Goal: Information Seeking & Learning: Compare options

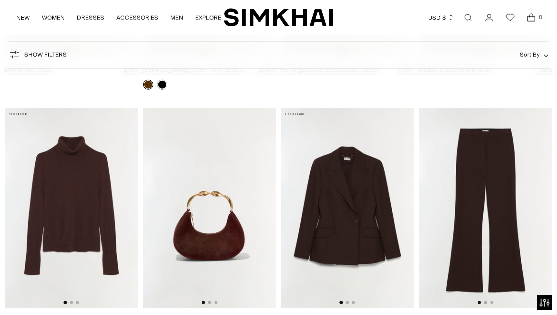
scroll to position [2589, 0]
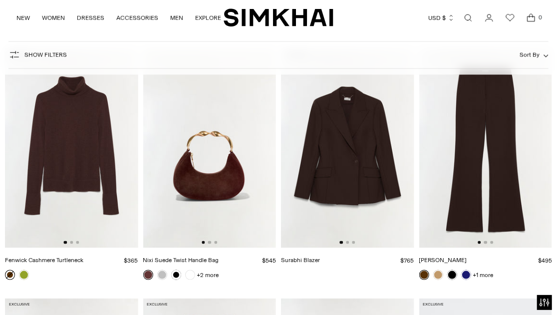
click at [125, 152] on img at bounding box center [71, 148] width 133 height 200
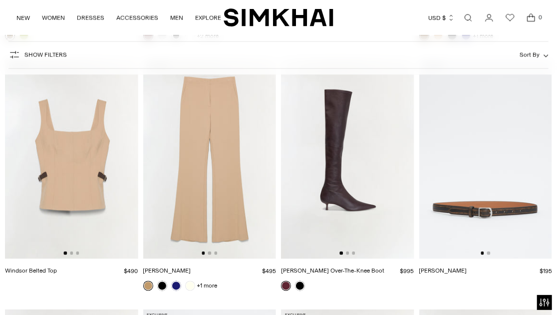
scroll to position [2848, 0]
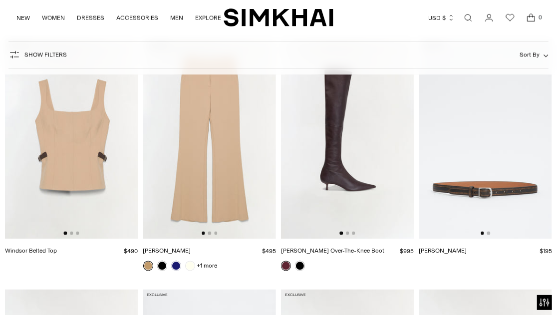
click at [84, 162] on img at bounding box center [71, 139] width 133 height 200
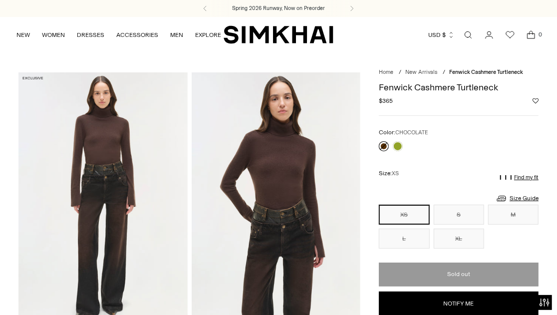
scroll to position [20, 0]
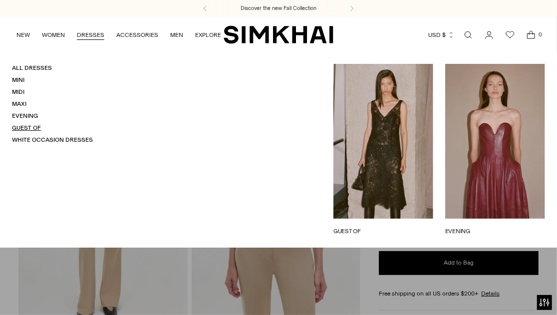
click at [33, 125] on link "Guest Of" at bounding box center [26, 127] width 29 height 7
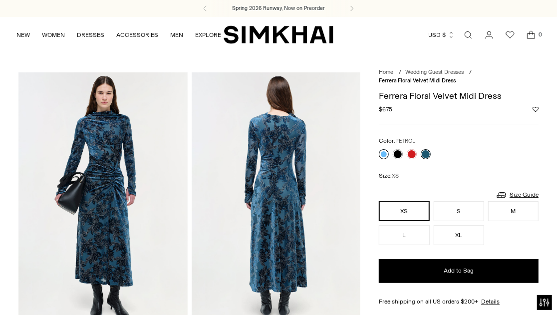
click at [384, 154] on link at bounding box center [384, 154] width 10 height 10
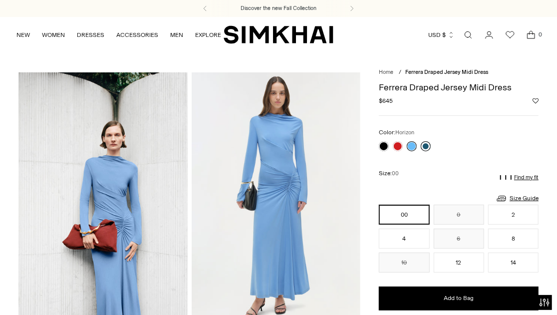
click at [424, 144] on link at bounding box center [426, 146] width 10 height 10
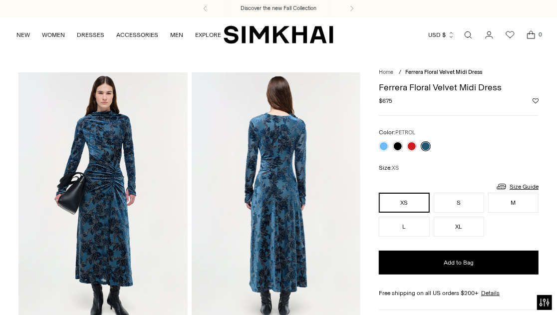
click at [118, 170] on img at bounding box center [102, 198] width 169 height 253
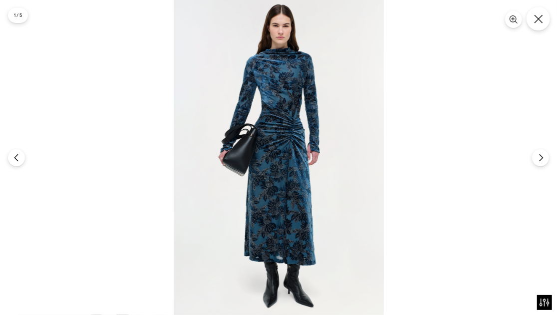
click at [539, 23] on icon "Close" at bounding box center [538, 18] width 9 height 9
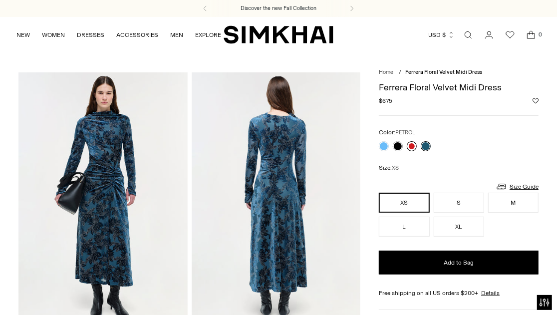
click at [414, 149] on link at bounding box center [412, 146] width 10 height 10
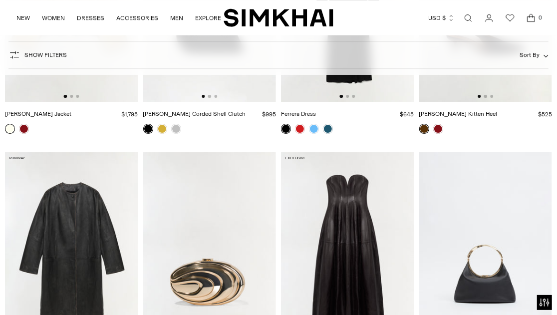
scroll to position [1829, 0]
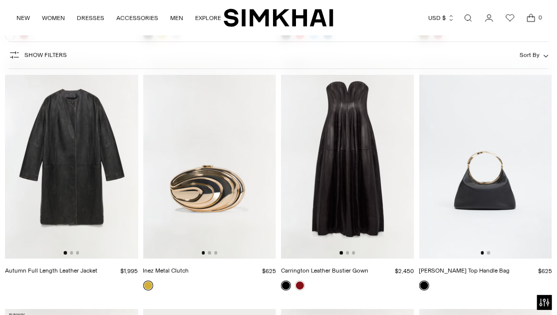
click at [372, 231] on img at bounding box center [347, 159] width 133 height 200
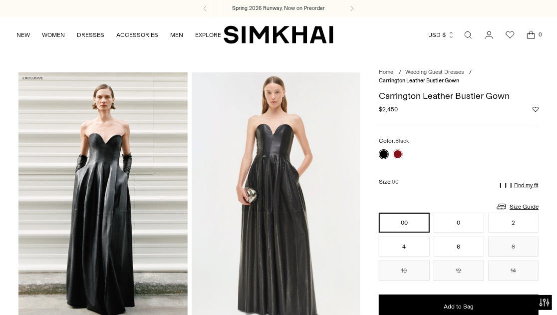
click at [287, 181] on img at bounding box center [276, 198] width 169 height 253
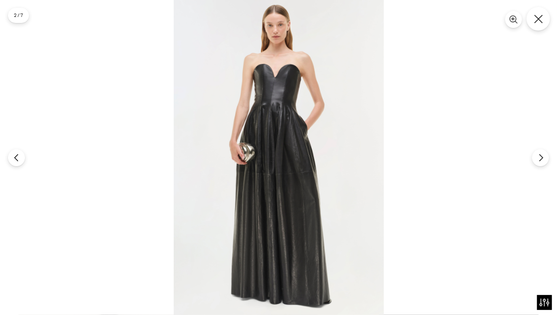
click at [535, 19] on icon "Close" at bounding box center [538, 18] width 9 height 9
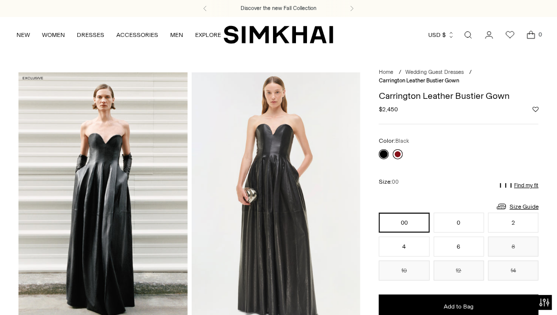
click at [396, 150] on link at bounding box center [398, 154] width 10 height 10
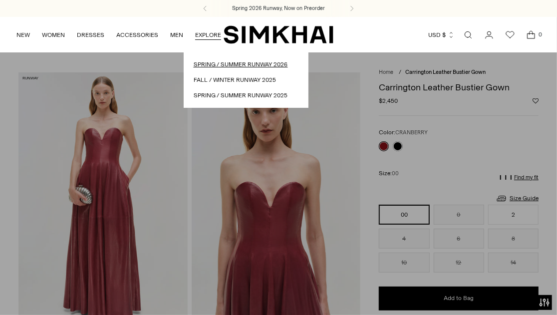
click at [195, 62] on link "Spring / Summer Runway 2026" at bounding box center [246, 64] width 105 height 9
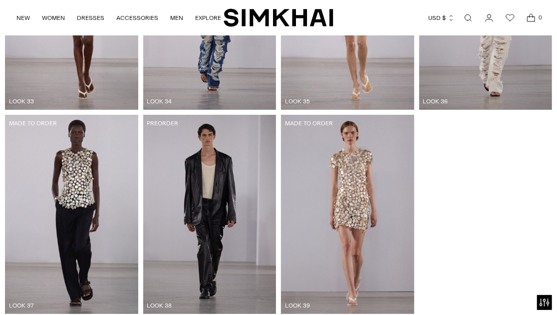
scroll to position [2168, 0]
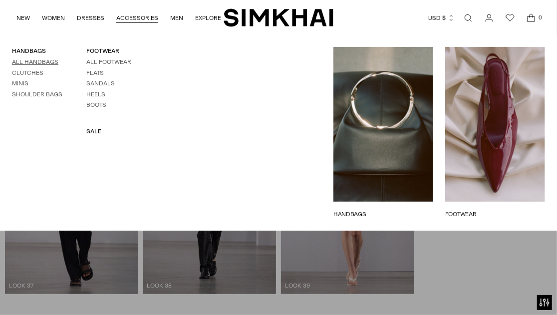
click at [30, 59] on link "All Handbags" at bounding box center [35, 61] width 46 height 7
